Goal: Information Seeking & Learning: Learn about a topic

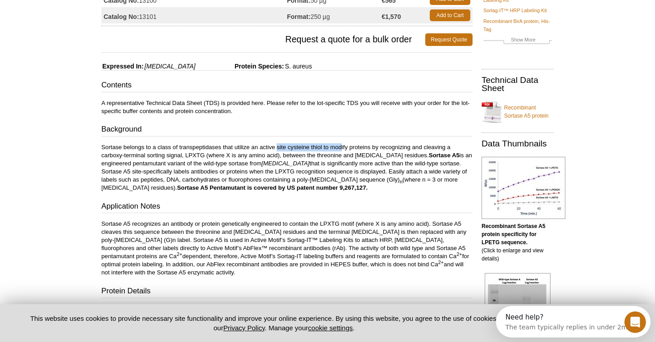
drag, startPoint x: 277, startPoint y: 146, endPoint x: 341, endPoint y: 147, distance: 64.0
click at [341, 147] on p "Sortase belongs to a class of transpeptidases that utilize an active site cyste…" at bounding box center [286, 167] width 371 height 49
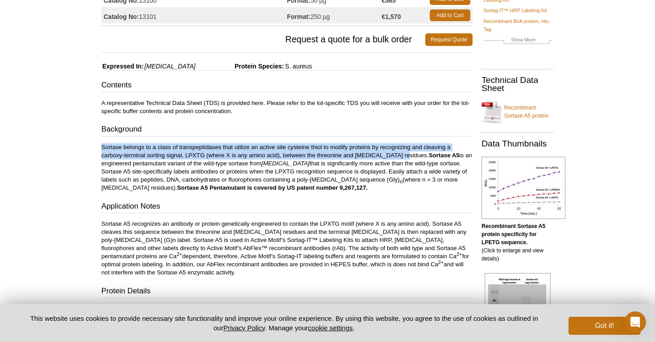
drag, startPoint x: 400, startPoint y: 155, endPoint x: 99, endPoint y: 147, distance: 301.5
click at [99, 147] on div "Feedback Print Recombinant Sortase A5 protein Catalog No: 13100 Format: 50 µg €…" at bounding box center [285, 301] width 376 height 672
copy p "Sortase belongs to a class of transpeptidases that utilize an active site cyste…"
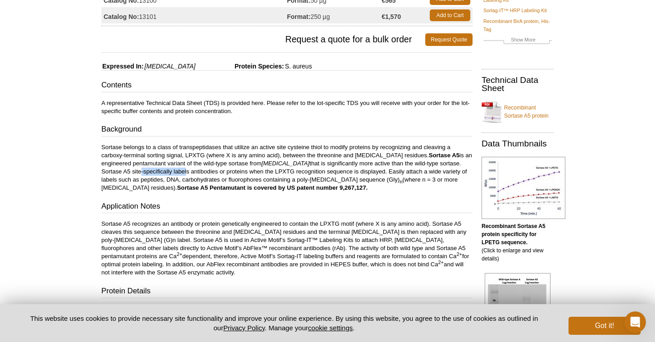
drag, startPoint x: 160, startPoint y: 171, endPoint x: 208, endPoint y: 171, distance: 47.8
click at [208, 171] on p "Sortase belongs to a class of transpeptidases that utilize an active site cyste…" at bounding box center [286, 167] width 371 height 49
drag, startPoint x: 241, startPoint y: 169, endPoint x: 275, endPoint y: 171, distance: 33.8
click at [275, 171] on p "Sortase belongs to a class of transpeptidases that utilize an active site cyste…" at bounding box center [286, 167] width 371 height 49
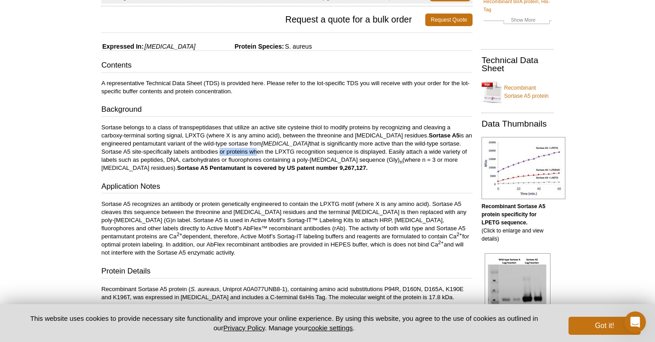
scroll to position [127, 0]
drag, startPoint x: 158, startPoint y: 159, endPoint x: 187, endPoint y: 158, distance: 28.4
click at [187, 158] on p "Sortase belongs to a class of transpeptidases that utilize an active site cyste…" at bounding box center [286, 147] width 371 height 49
drag, startPoint x: 198, startPoint y: 159, endPoint x: 221, endPoint y: 160, distance: 23.5
click at [221, 160] on p "Sortase belongs to a class of transpeptidases that utilize an active site cyste…" at bounding box center [286, 147] width 371 height 49
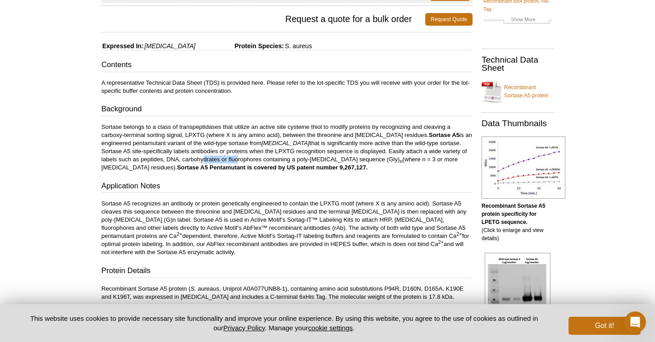
drag, startPoint x: 224, startPoint y: 160, endPoint x: 261, endPoint y: 158, distance: 37.0
click at [262, 159] on p "Sortase belongs to a class of transpeptidases that utilize an active site cyste…" at bounding box center [286, 147] width 371 height 49
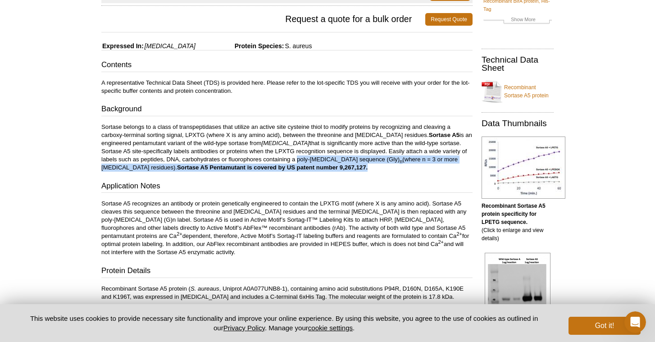
drag, startPoint x: 320, startPoint y: 162, endPoint x: 367, endPoint y: 165, distance: 47.0
click at [367, 165] on p "Sortase belongs to a class of transpeptidases that utilize an active site cyste…" at bounding box center [286, 147] width 371 height 49
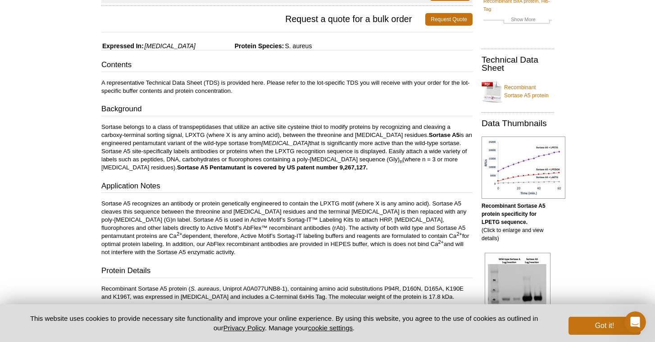
click at [373, 166] on p "Sortase belongs to a class of transpeptidases that utilize an active site cyste…" at bounding box center [286, 147] width 371 height 49
